Goal: Task Accomplishment & Management: Manage account settings

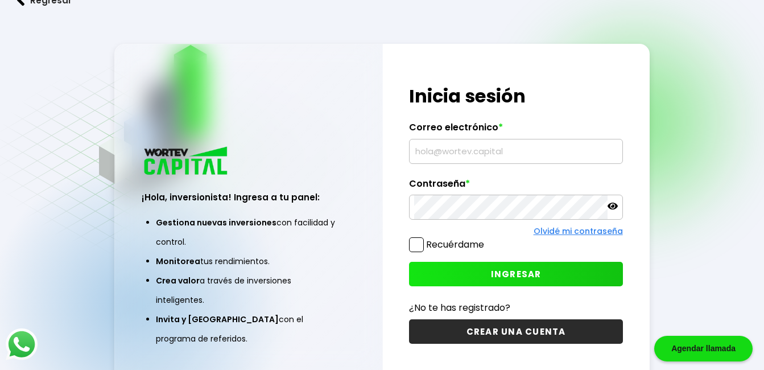
type input "[EMAIL_ADDRESS][DOMAIN_NAME]"
click at [415, 245] on span at bounding box center [416, 244] width 15 height 15
click at [486, 239] on input "Recuérdame" at bounding box center [486, 239] width 0 height 0
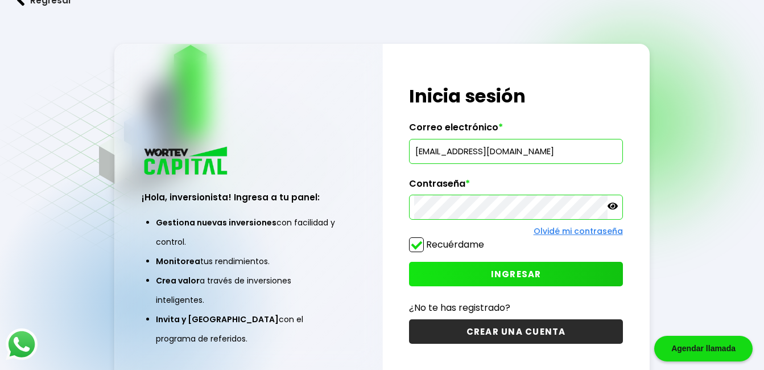
click at [506, 271] on span "INGRESAR" at bounding box center [516, 274] width 51 height 12
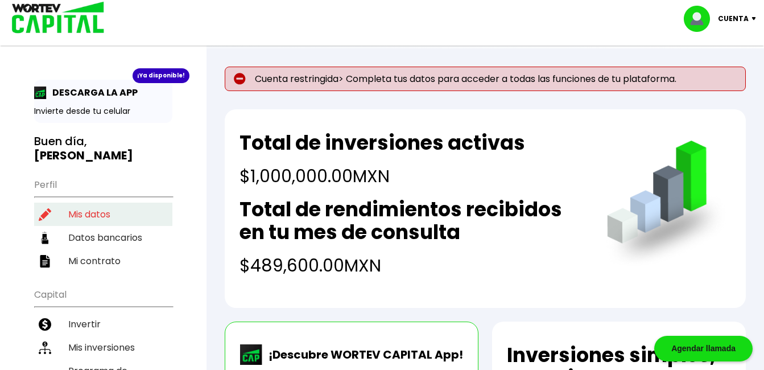
click at [96, 202] on li "Mis datos" at bounding box center [103, 213] width 138 height 23
select select "Hombre"
select select "Posgrado"
select select "[PERSON_NAME]"
select select "Santander"
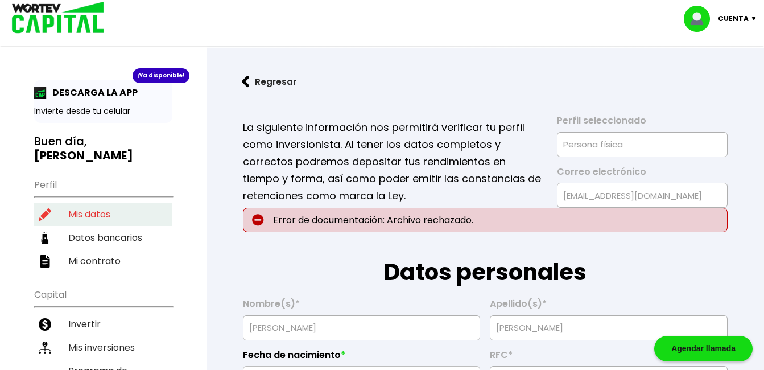
type input "[DATE]"
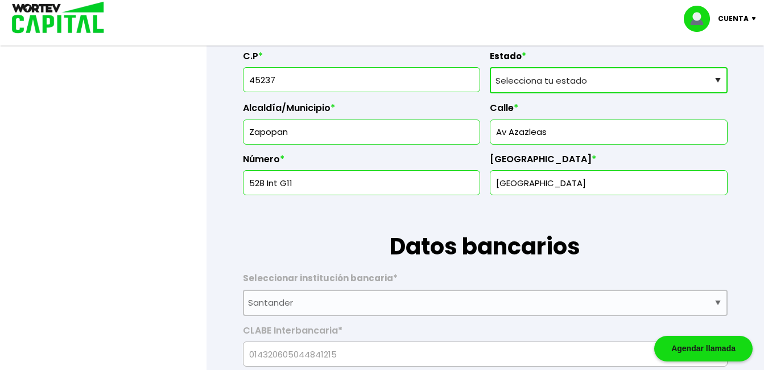
scroll to position [626, 0]
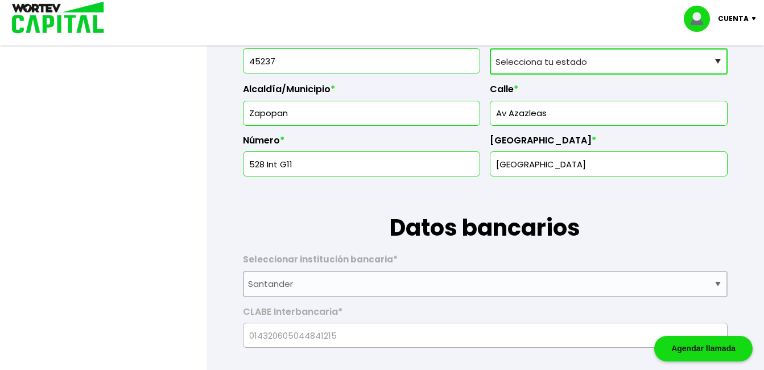
click at [575, 113] on input "Av Azazleas" at bounding box center [609, 113] width 228 height 24
click at [359, 216] on h1 "Datos bancarios" at bounding box center [485, 210] width 485 height 68
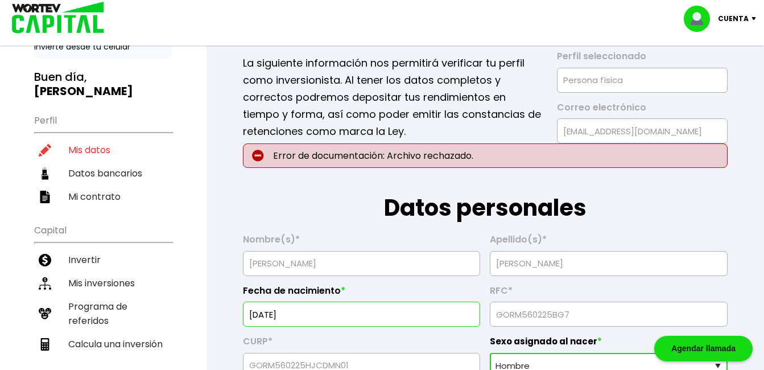
scroll to position [0, 0]
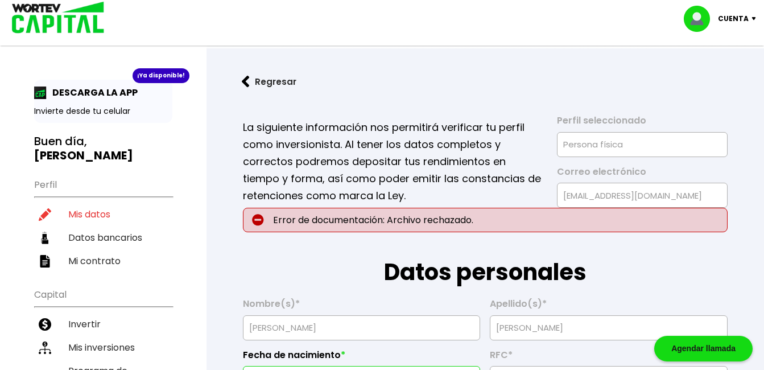
click at [392, 218] on p "Error de documentación: Archivo rechazado." at bounding box center [485, 220] width 485 height 24
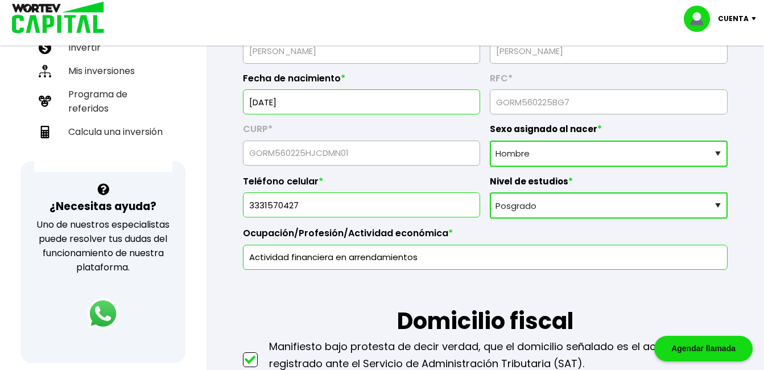
scroll to position [284, 0]
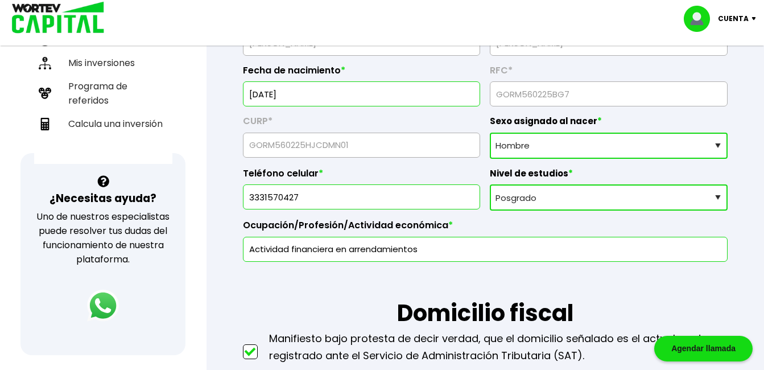
click at [345, 97] on input "[DATE]" at bounding box center [362, 94] width 228 height 24
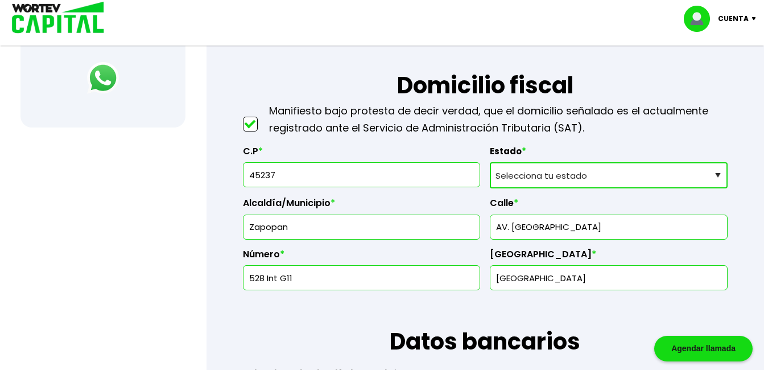
scroll to position [569, 0]
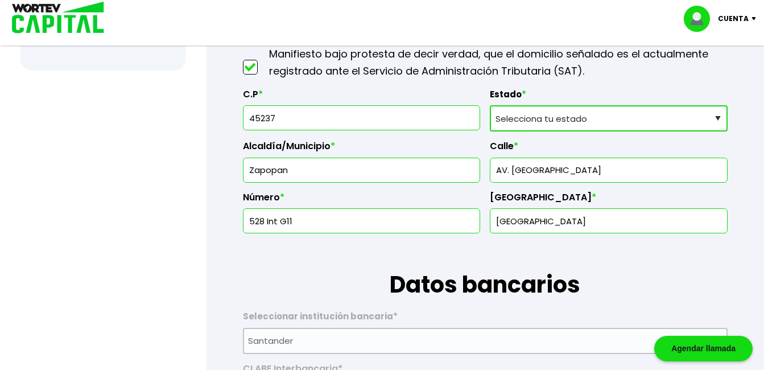
click at [569, 172] on input "AV. [GEOGRAPHIC_DATA]" at bounding box center [609, 170] width 228 height 24
type input "AV. Azaleas"
click at [609, 293] on h1 "Datos bancarios" at bounding box center [485, 267] width 485 height 68
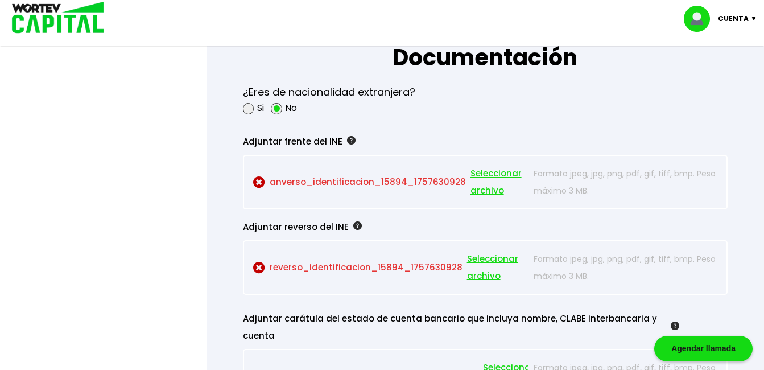
scroll to position [1024, 0]
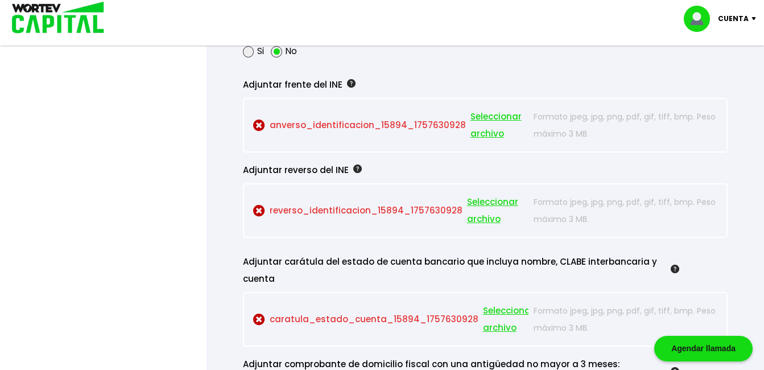
click at [347, 82] on img at bounding box center [351, 83] width 9 height 9
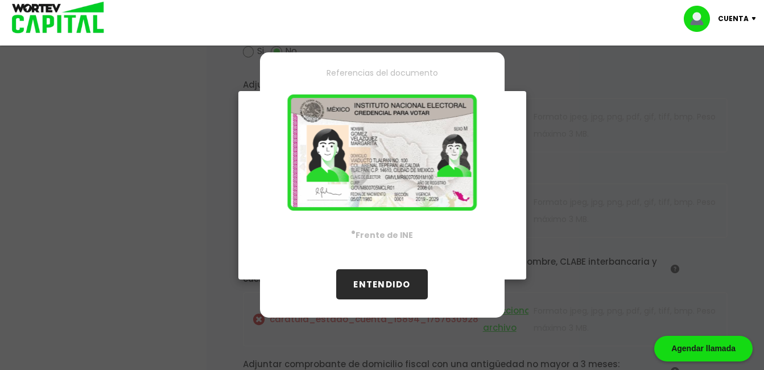
click at [384, 287] on button "ENTENDIDO" at bounding box center [381, 284] width 91 height 30
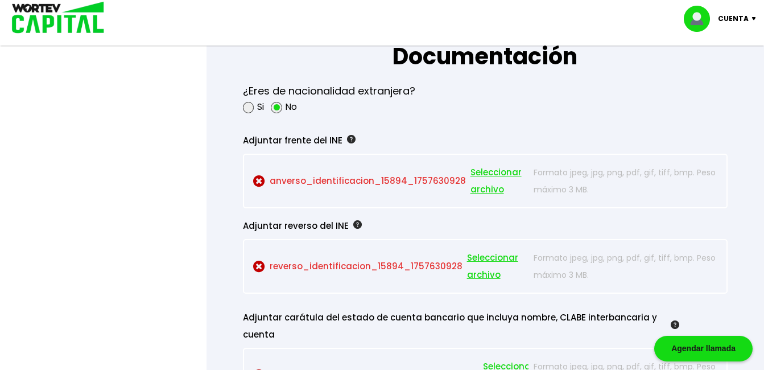
scroll to position [967, 0]
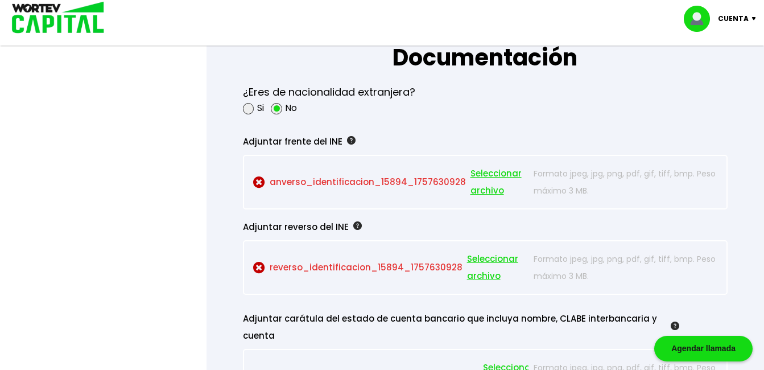
click at [379, 180] on p "anverso_identificacion_15894_1757630928 Seleccionar archivo" at bounding box center [390, 182] width 275 height 34
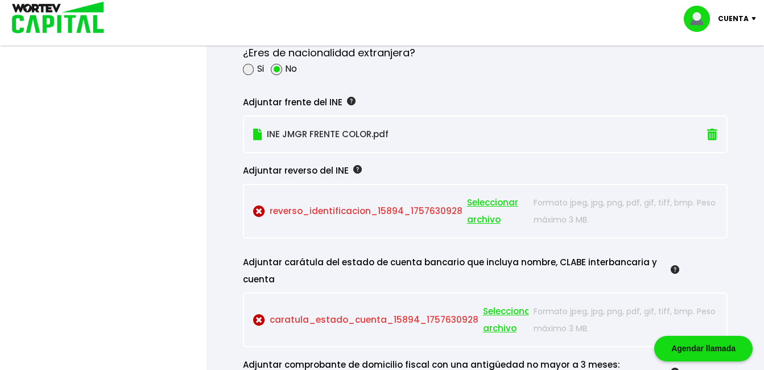
scroll to position [1024, 0]
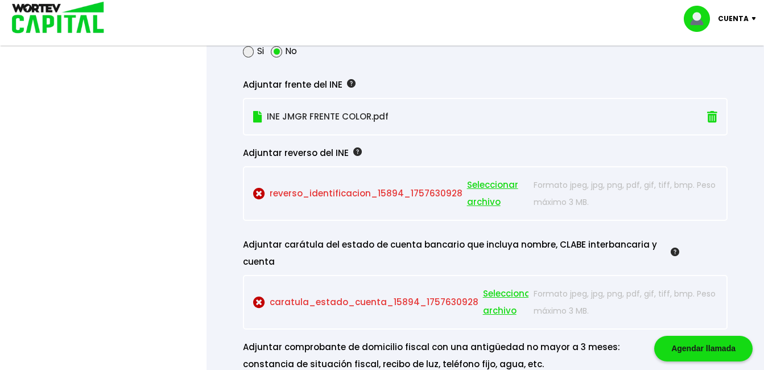
click at [340, 194] on p "reverso_identificacion_15894_1757630928 Seleccionar archivo" at bounding box center [390, 193] width 275 height 34
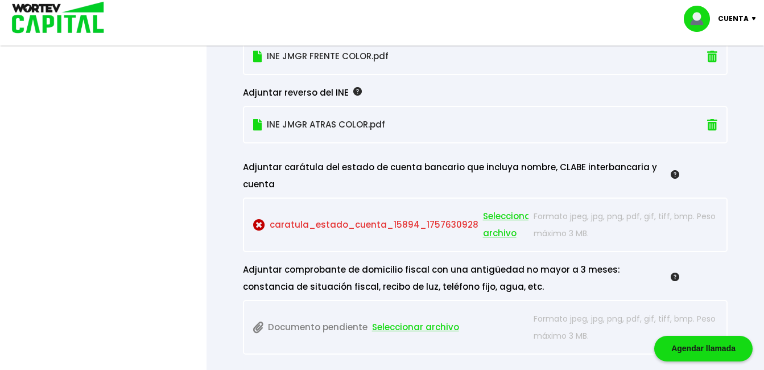
scroll to position [1081, 0]
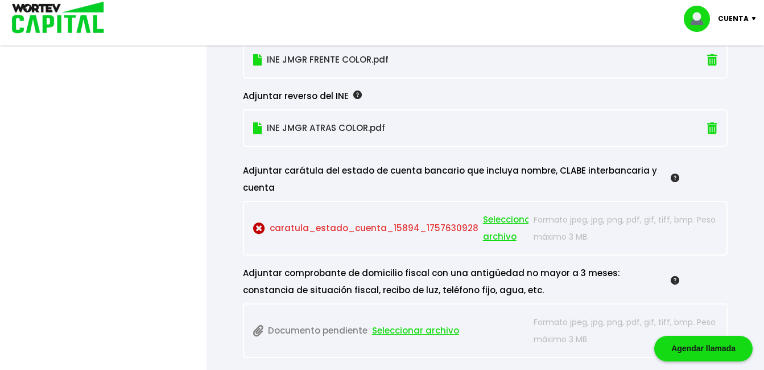
click at [363, 227] on p "caratula_estado_cuenta_15894_1757630928 Seleccionar archivo" at bounding box center [390, 228] width 275 height 34
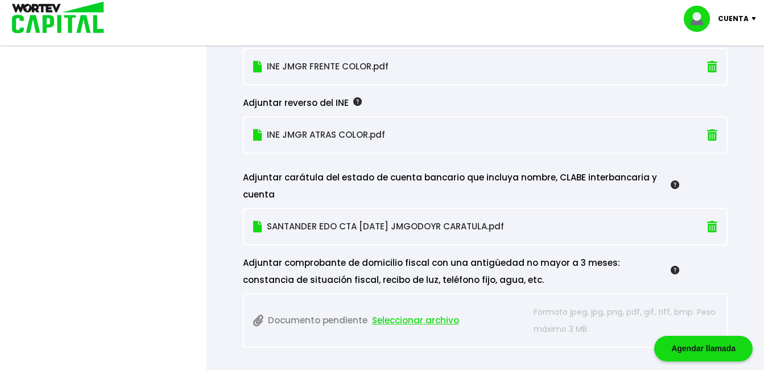
scroll to position [1194, 0]
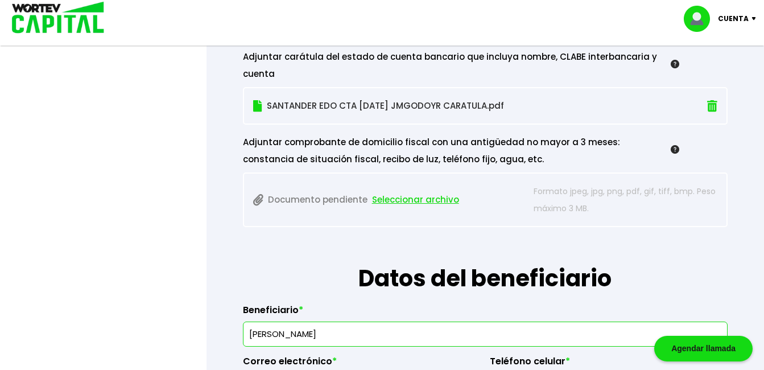
click at [415, 197] on span "Seleccionar archivo" at bounding box center [415, 199] width 87 height 17
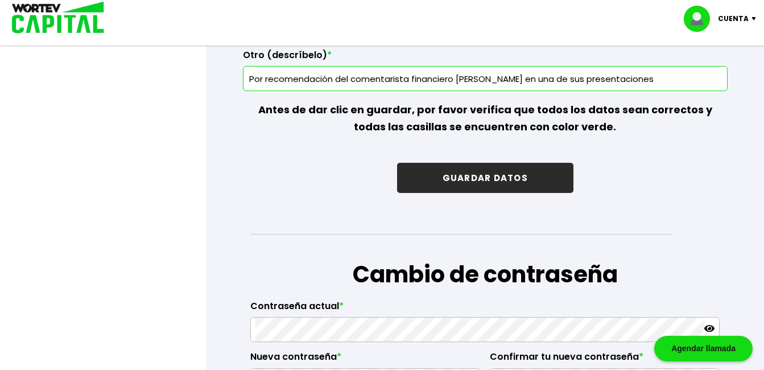
scroll to position [1820, 0]
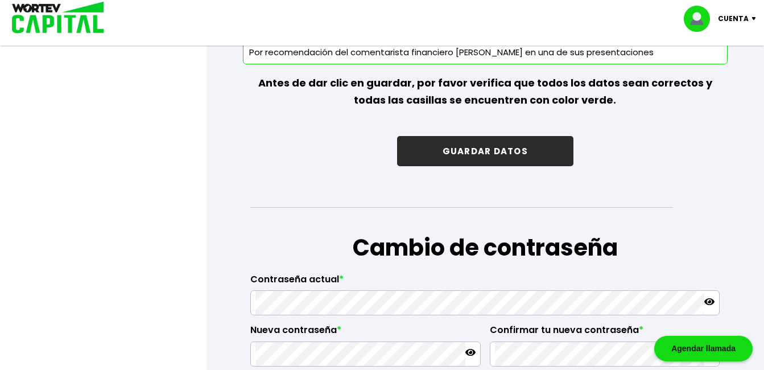
click at [499, 147] on button "GUARDAR DATOS" at bounding box center [485, 151] width 176 height 30
click at [472, 150] on button "GUARDAR DATOS" at bounding box center [485, 151] width 176 height 30
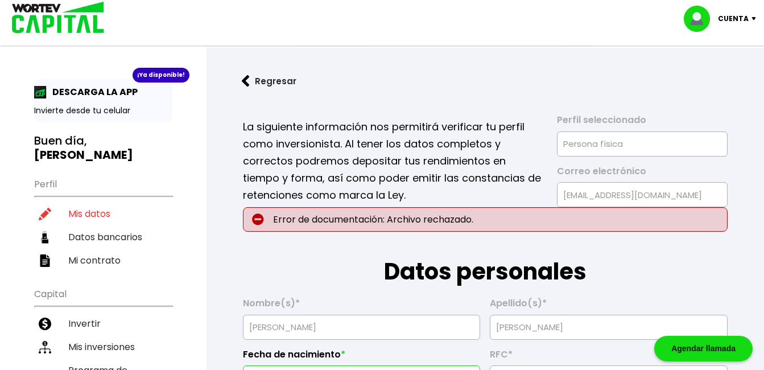
scroll to position [0, 0]
click at [388, 222] on p "Error de documentación: Archivo rechazado." at bounding box center [485, 220] width 485 height 24
click at [665, 215] on p "Error de documentación: Archivo rechazado." at bounding box center [485, 220] width 485 height 24
click at [648, 180] on label "Correo electrónico" at bounding box center [642, 174] width 171 height 17
click at [586, 229] on p "Error de documentación: Archivo rechazado." at bounding box center [485, 220] width 485 height 24
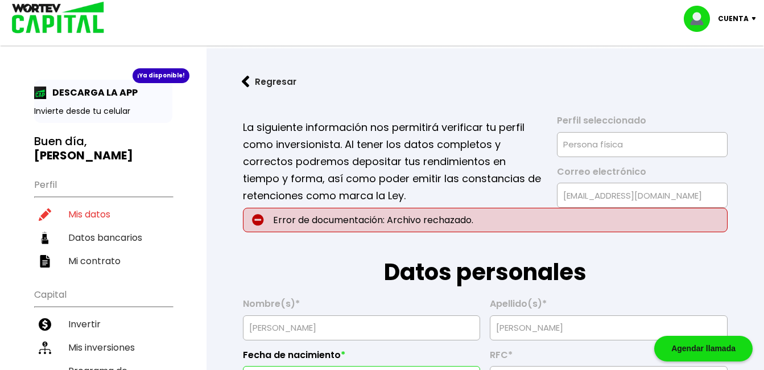
drag, startPoint x: 543, startPoint y: 189, endPoint x: 534, endPoint y: 197, distance: 12.2
click at [543, 189] on div "La siguiente información nos permitirá verificar tu perfil como inversionista. …" at bounding box center [485, 161] width 485 height 93
click at [505, 221] on p "Error de documentación: Archivo rechazado." at bounding box center [485, 220] width 485 height 24
click at [496, 221] on p "Error de documentación: Archivo rechazado." at bounding box center [485, 220] width 485 height 24
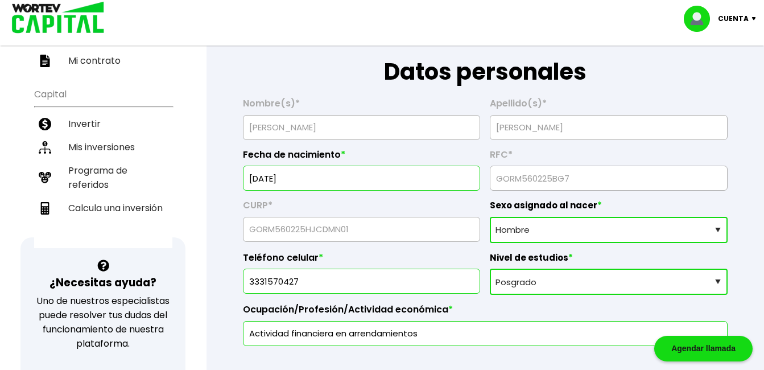
scroll to position [228, 0]
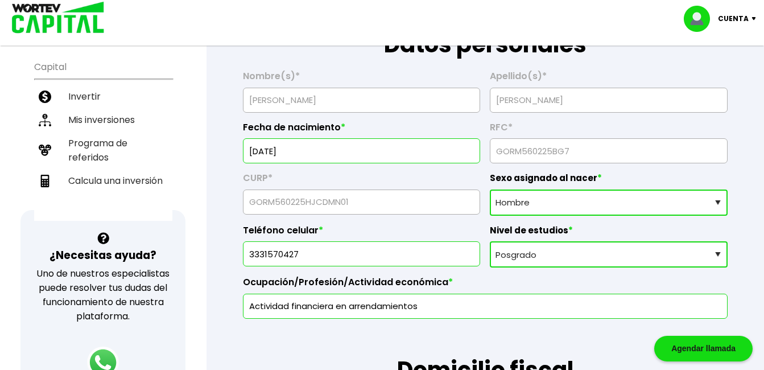
click at [532, 208] on select "Sexo asignado al nacer Hombre Mujer Prefiero no contestar" at bounding box center [609, 202] width 238 height 26
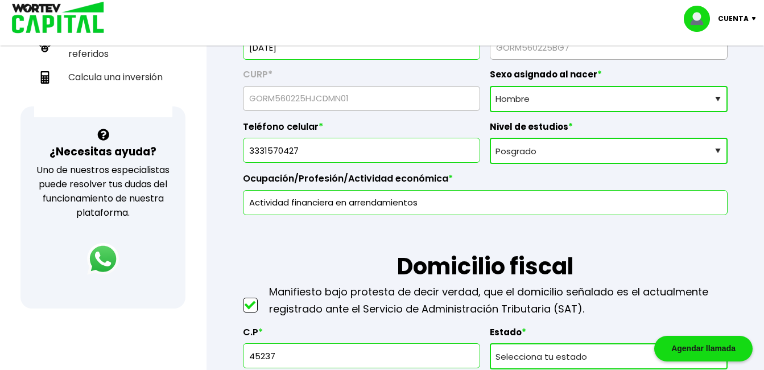
scroll to position [341, 0]
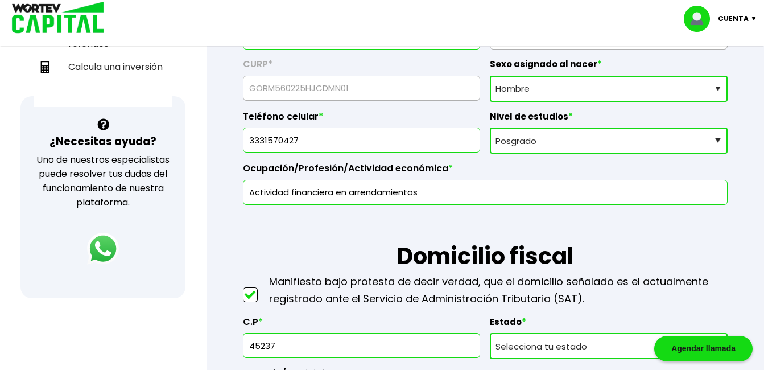
click at [559, 143] on select "Nivel de estudios Primaria Secundaria Bachillerato Licenciatura Posgrado" at bounding box center [609, 140] width 238 height 26
click at [384, 158] on div "Ocupación/Profesión/Actividad económica * Actividad financiera en arrendamientos" at bounding box center [485, 179] width 485 height 51
click at [377, 146] on input "3331570427" at bounding box center [362, 140] width 228 height 24
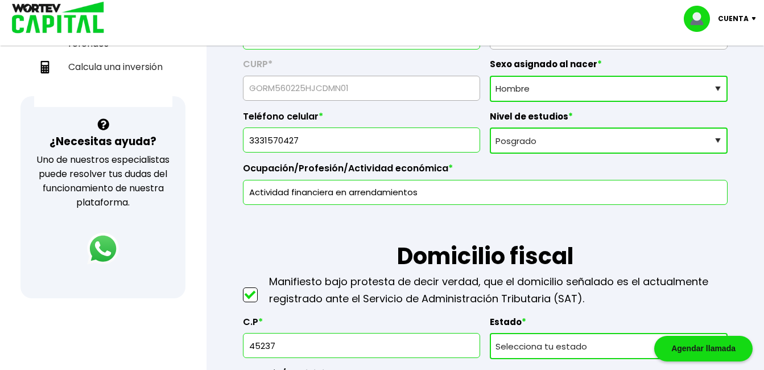
click at [546, 192] on input "Actividad financiera en arrendamientos" at bounding box center [485, 192] width 474 height 24
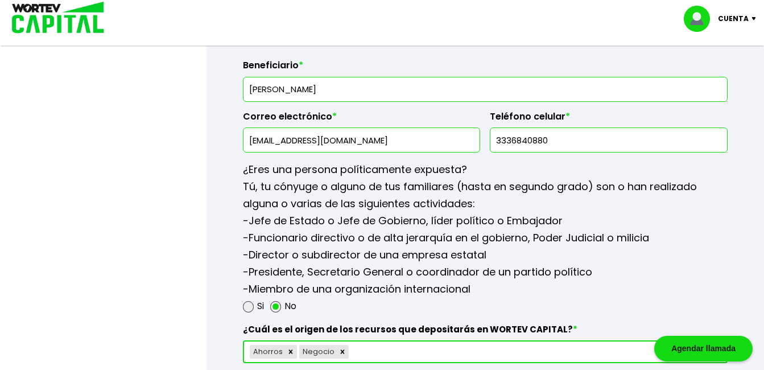
scroll to position [1479, 0]
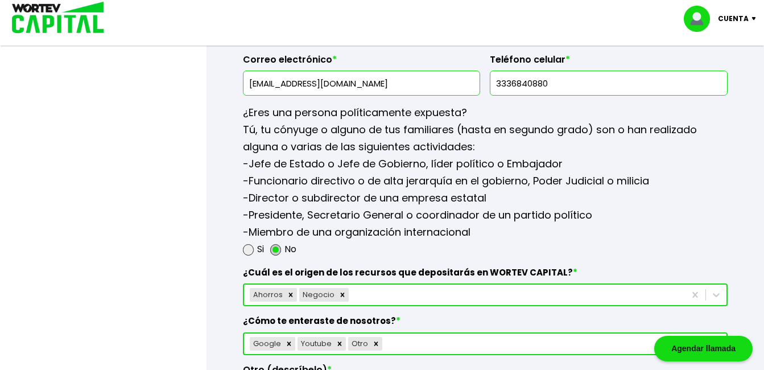
click at [276, 247] on span at bounding box center [275, 249] width 11 height 11
click at [287, 247] on input "radio" at bounding box center [290, 249] width 7 height 7
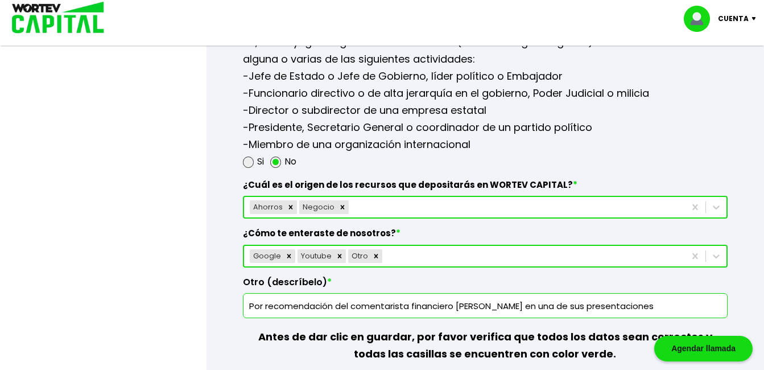
scroll to position [1593, 0]
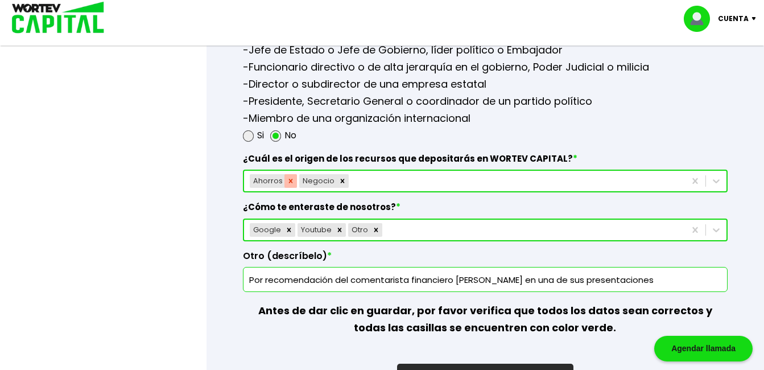
click at [292, 181] on icon "Remove Ahorros" at bounding box center [291, 181] width 8 height 8
click at [292, 181] on icon "Remove Negocio" at bounding box center [293, 181] width 8 height 8
click at [714, 177] on icon at bounding box center [715, 180] width 11 height 11
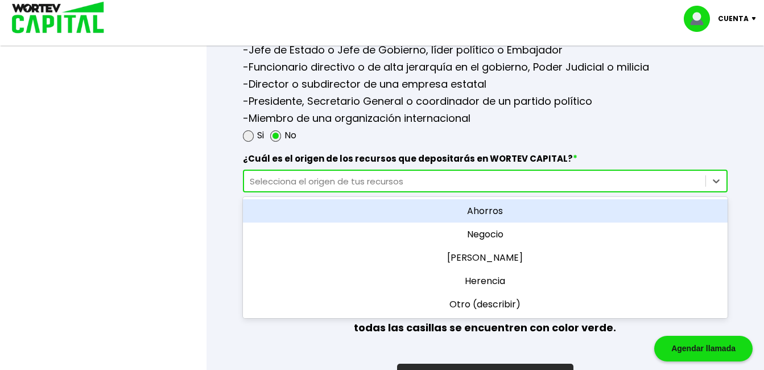
click at [497, 210] on div "Ahorros" at bounding box center [485, 210] width 485 height 23
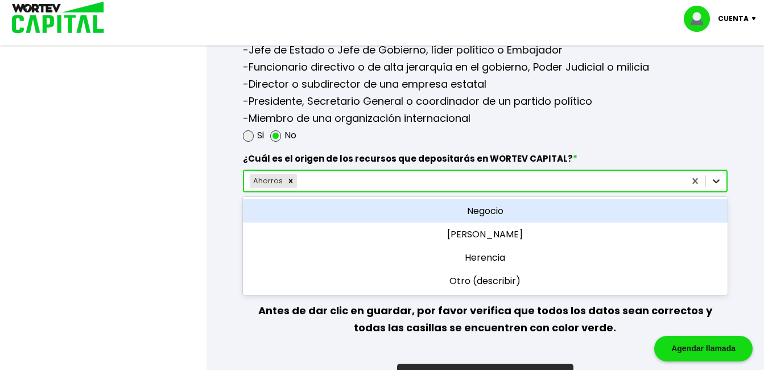
click at [717, 179] on icon at bounding box center [715, 180] width 11 height 11
click at [497, 209] on div "Negocio" at bounding box center [485, 210] width 485 height 23
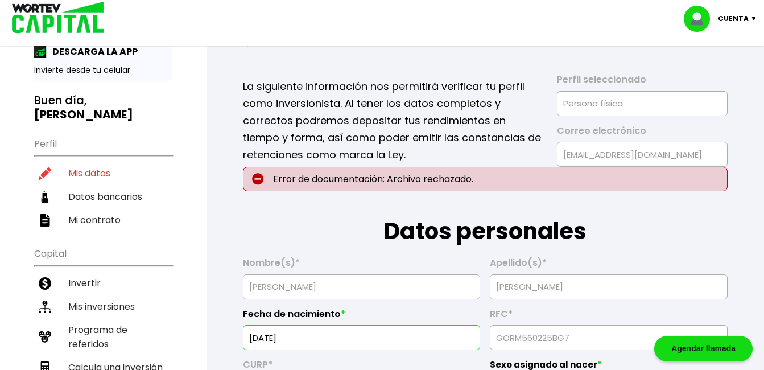
scroll to position [0, 0]
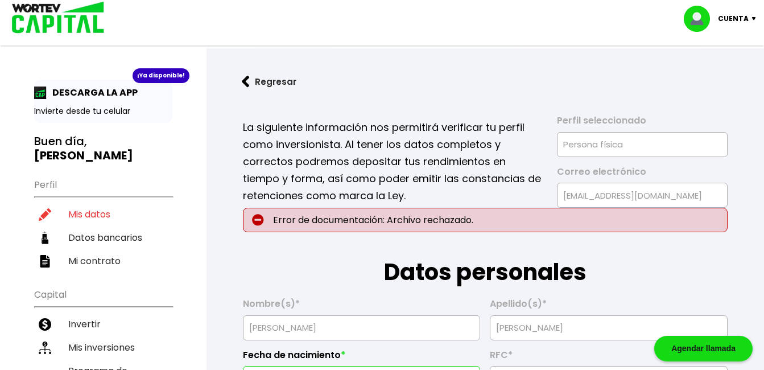
click at [415, 216] on p "Error de documentación: Archivo rechazado." at bounding box center [485, 220] width 485 height 24
drag, startPoint x: 415, startPoint y: 216, endPoint x: 467, endPoint y: 229, distance: 54.1
click at [467, 229] on p "Error de documentación: Archivo rechazado." at bounding box center [485, 220] width 485 height 24
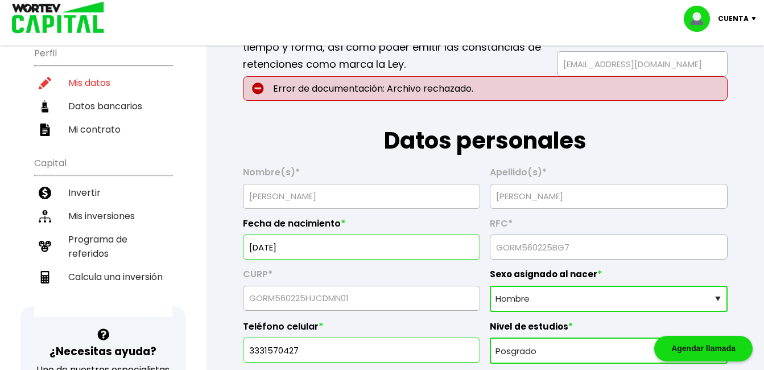
scroll to position [171, 0]
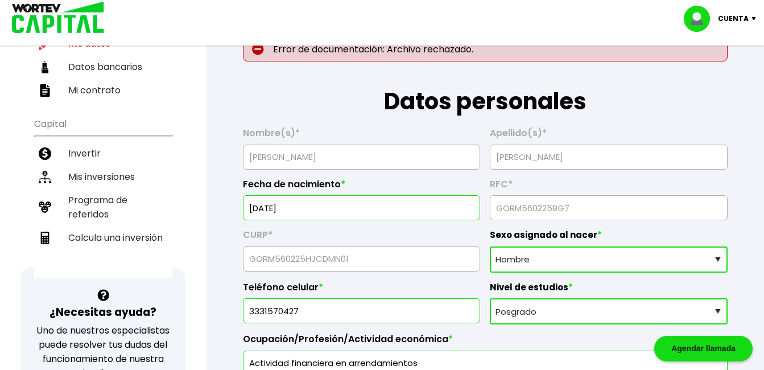
drag, startPoint x: 318, startPoint y: 159, endPoint x: 344, endPoint y: 238, distance: 83.3
click at [344, 238] on label "CURP *" at bounding box center [362, 237] width 238 height 17
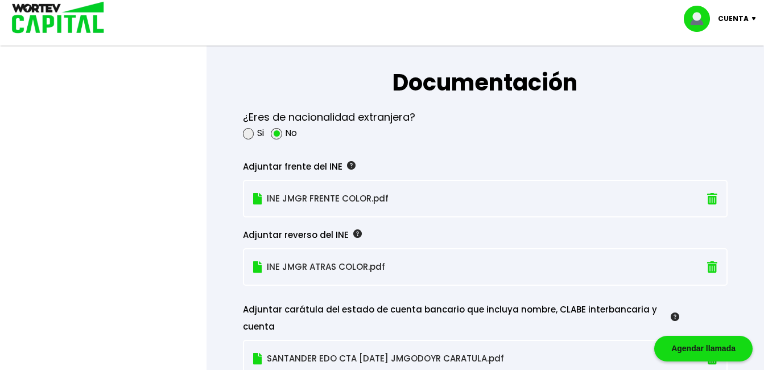
scroll to position [910, 0]
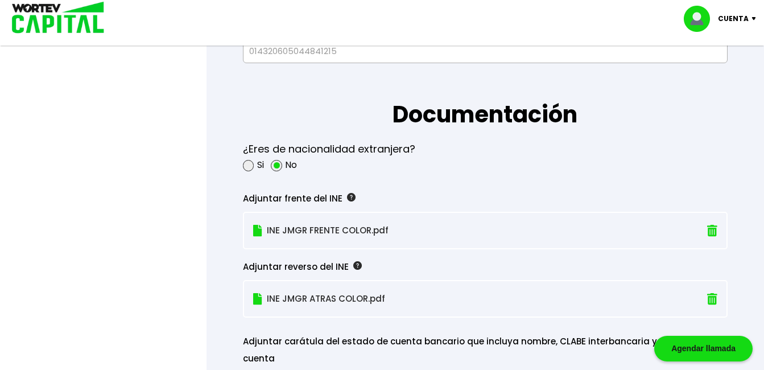
click at [454, 226] on p "INE JMGR FRENTE COLOR.pdf" at bounding box center [448, 230] width 390 height 17
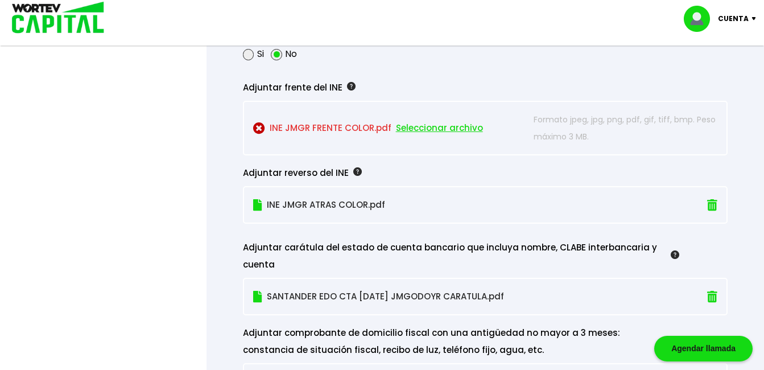
scroll to position [1024, 0]
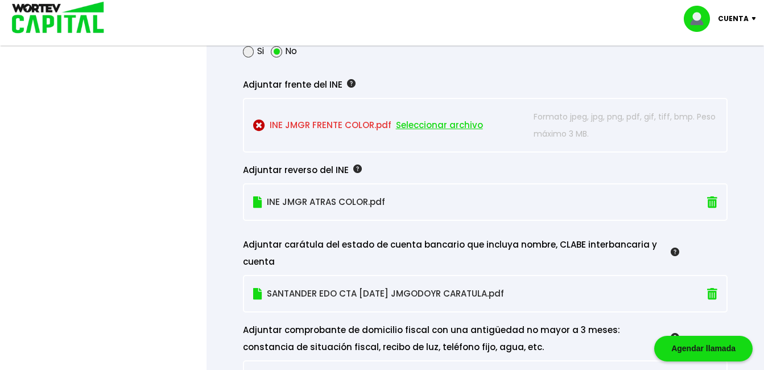
click at [406, 123] on span "Seleccionar archivo" at bounding box center [439, 125] width 87 height 17
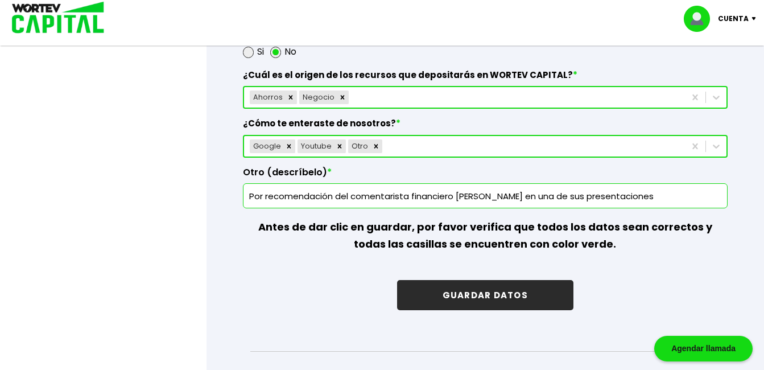
scroll to position [1706, 0]
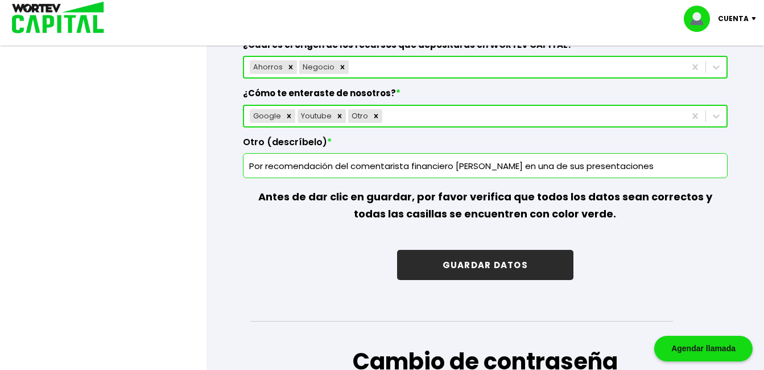
click at [488, 260] on button "GUARDAR DATOS" at bounding box center [485, 265] width 176 height 30
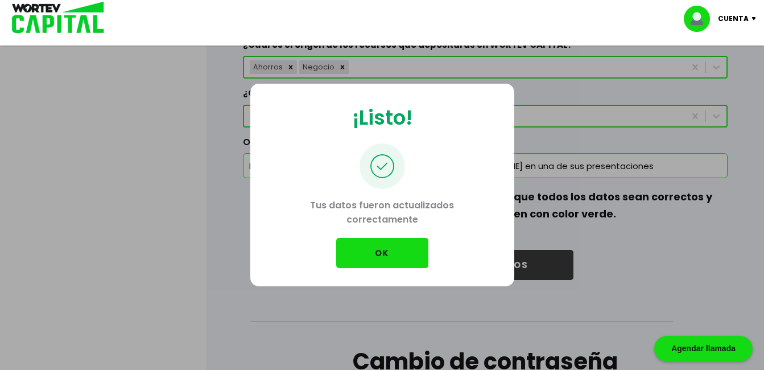
click at [386, 253] on button "OK" at bounding box center [382, 253] width 92 height 30
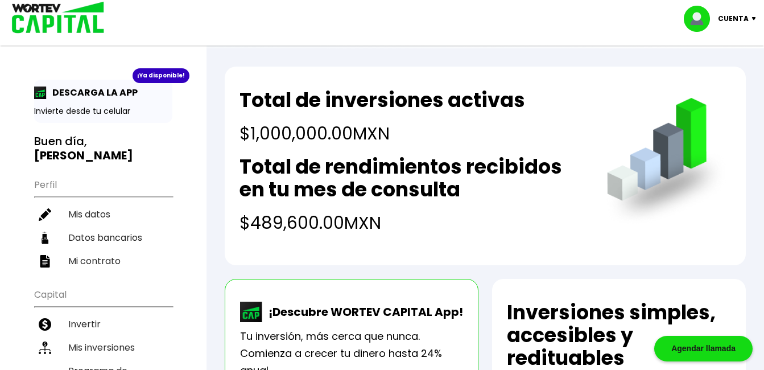
click at [164, 78] on div "¡Ya disponible!" at bounding box center [161, 75] width 57 height 15
click at [34, 92] on img at bounding box center [40, 92] width 13 height 13
click at [60, 113] on p "Invierte desde tu celular" at bounding box center [103, 111] width 138 height 12
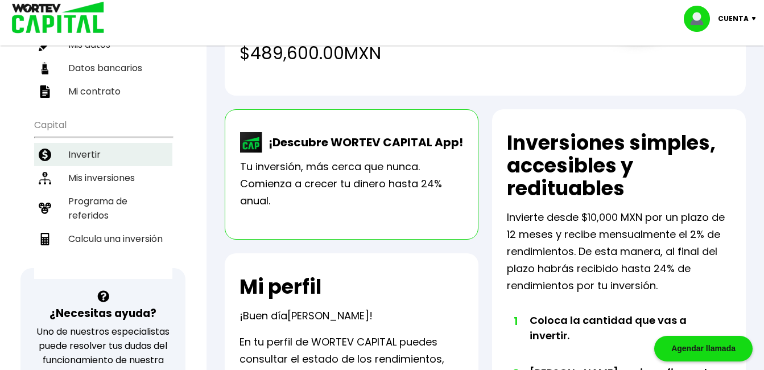
scroll to position [171, 0]
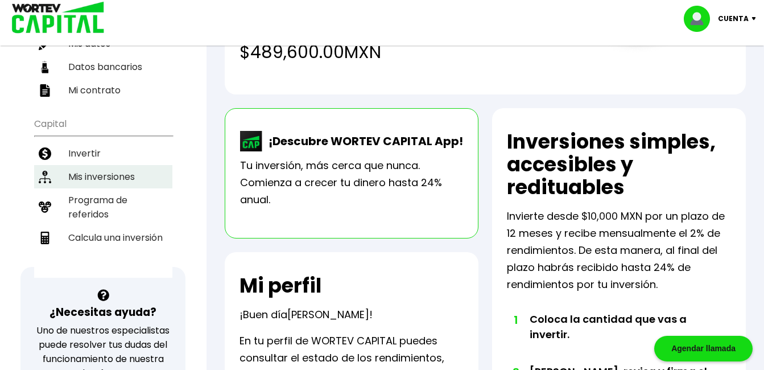
click at [100, 165] on li "Mis inversiones" at bounding box center [103, 176] width 138 height 23
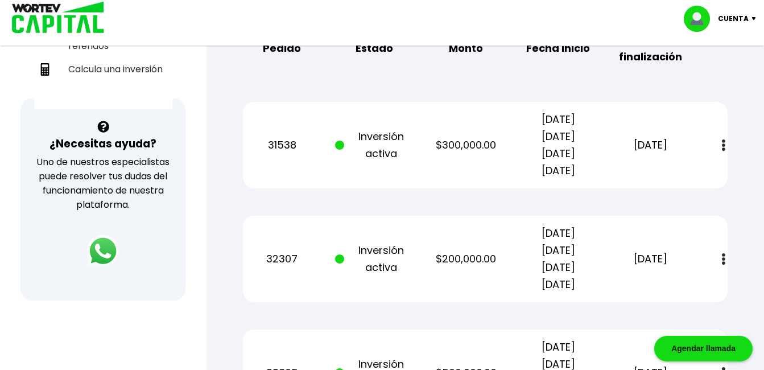
scroll to position [282, 0]
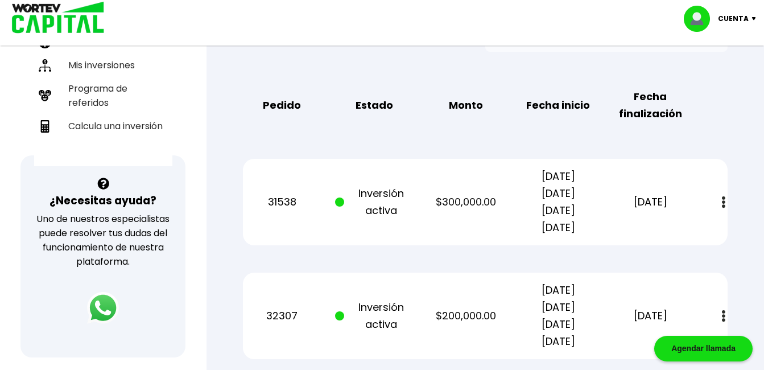
click at [722, 203] on img at bounding box center [723, 202] width 3 height 12
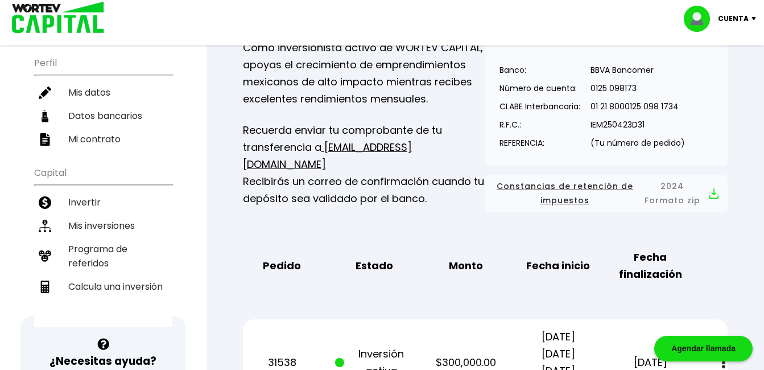
scroll to position [111, 0]
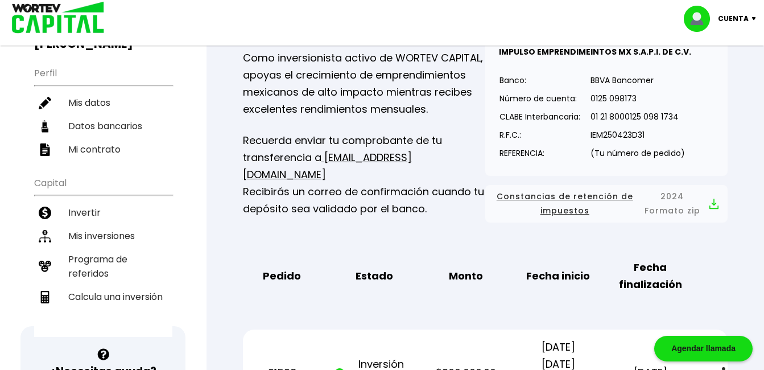
click at [710, 204] on img at bounding box center [713, 204] width 9 height 11
click at [319, 241] on div "Mis inversiones Como inversionista activo de WORTEV CAPITAL, apoyas el crecimie…" at bounding box center [485, 327] width 521 height 667
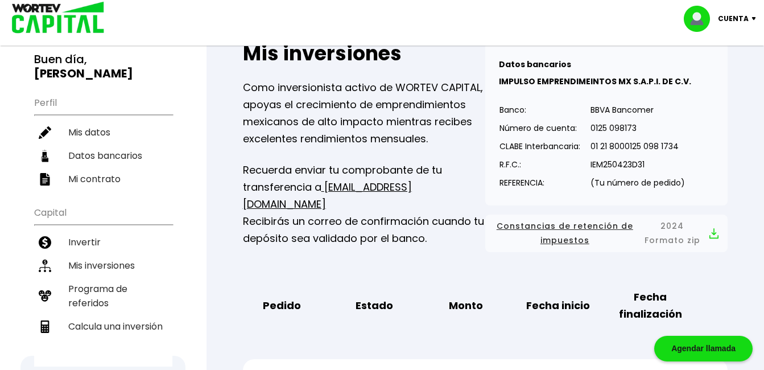
scroll to position [0, 0]
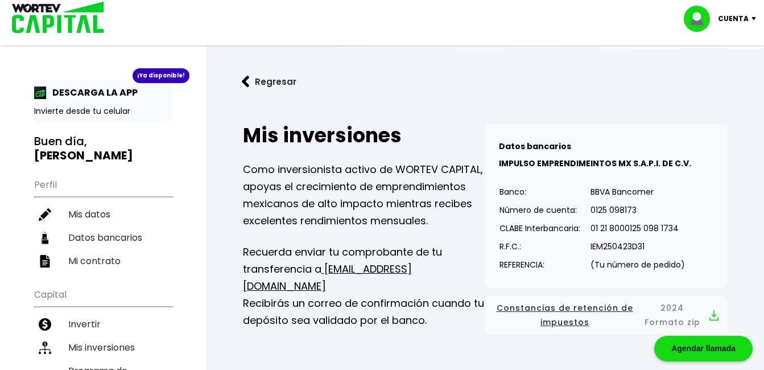
click at [751, 18] on img at bounding box center [756, 18] width 15 height 3
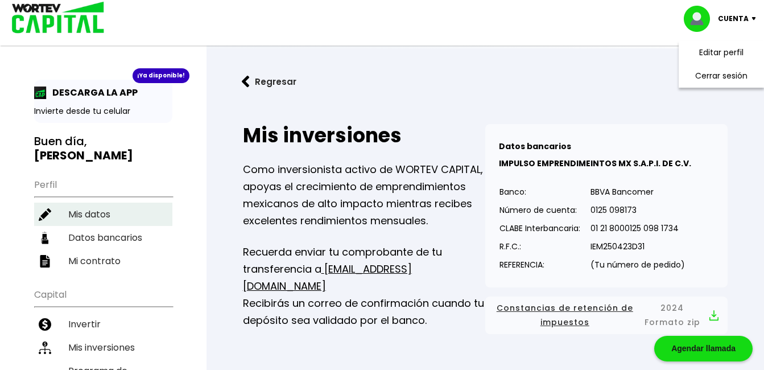
click at [96, 202] on li "Mis datos" at bounding box center [103, 213] width 138 height 23
select select "Hombre"
select select "Posgrado"
select select "[PERSON_NAME]"
select select "Santander"
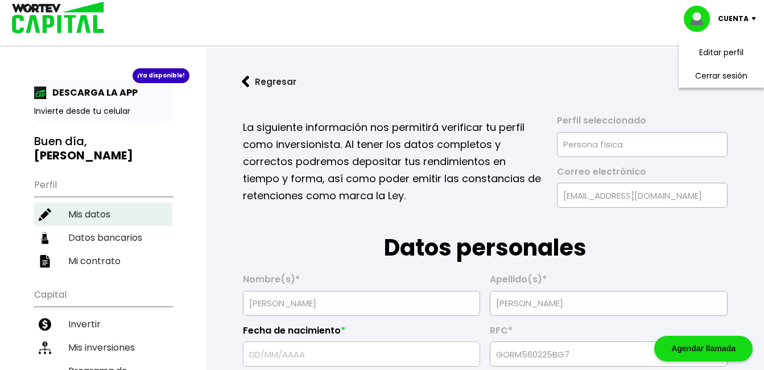
type input "[DATE]"
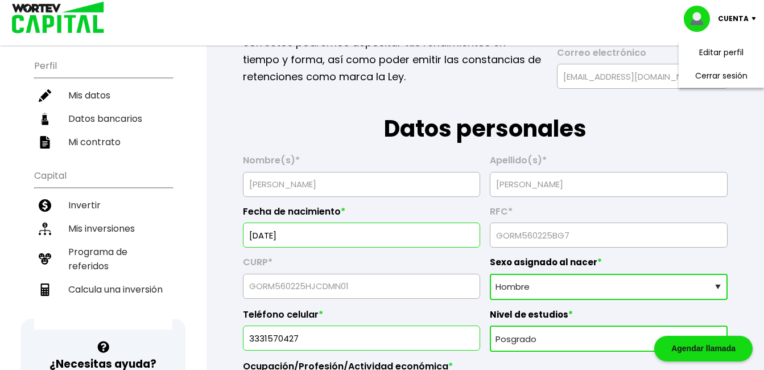
scroll to position [114, 0]
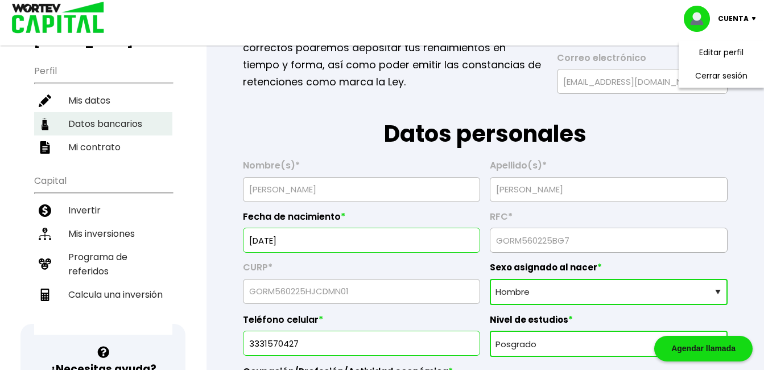
click at [131, 112] on li "Datos bancarios" at bounding box center [103, 123] width 138 height 23
select select "Santander"
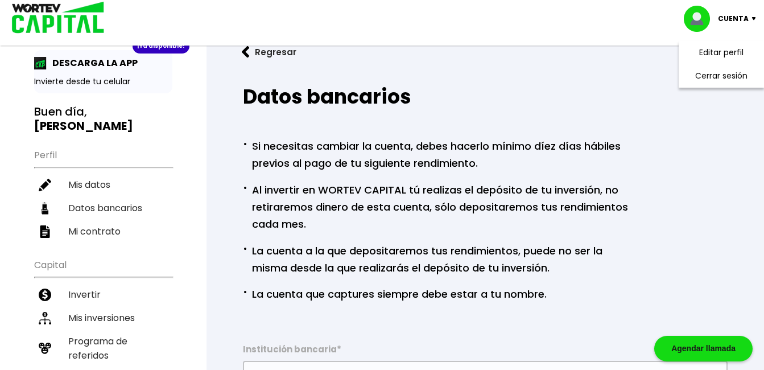
scroll to position [57, 0]
